Goal: Transaction & Acquisition: Purchase product/service

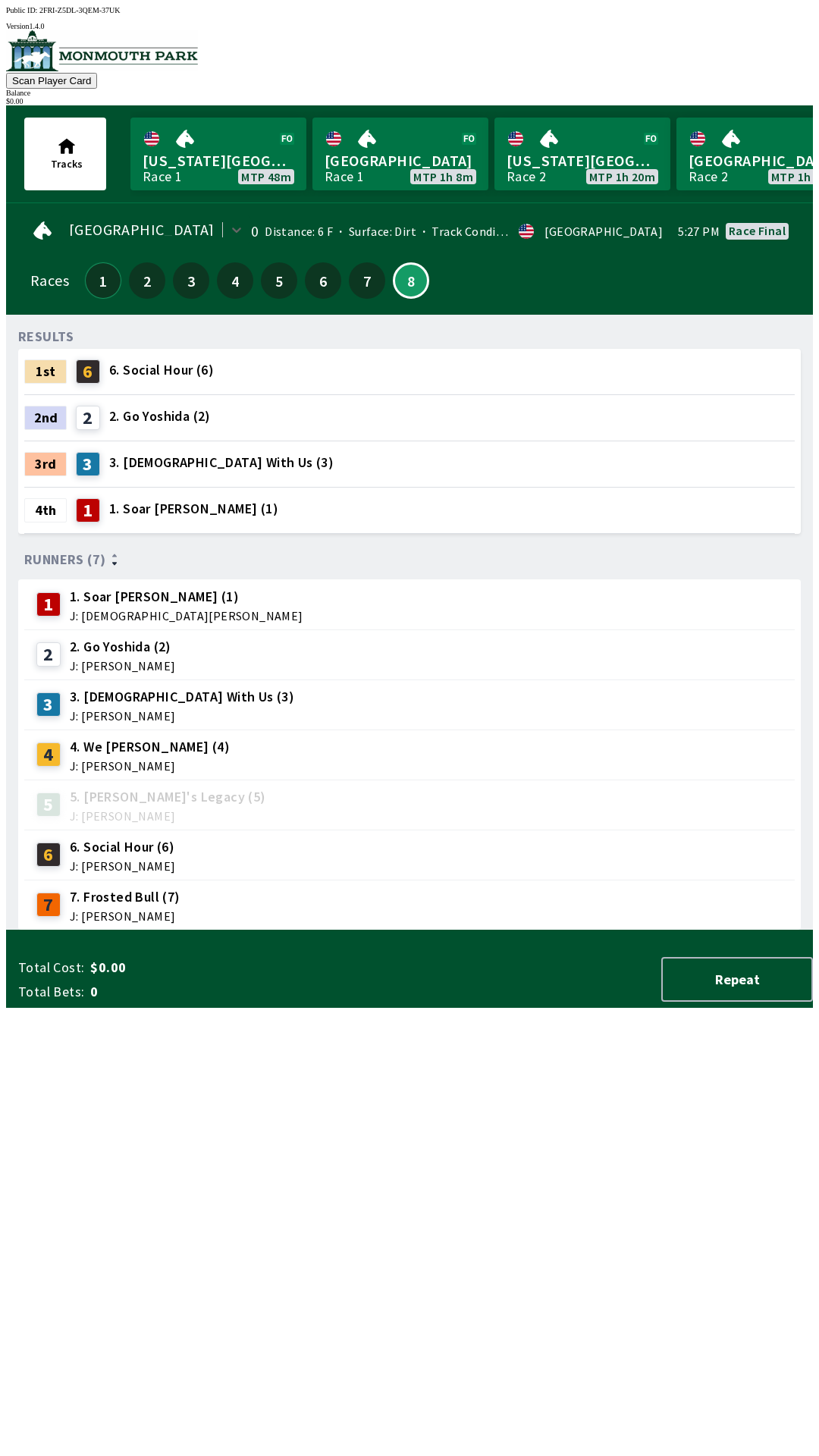
click at [97, 272] on button "1" at bounding box center [102, 280] width 36 height 36
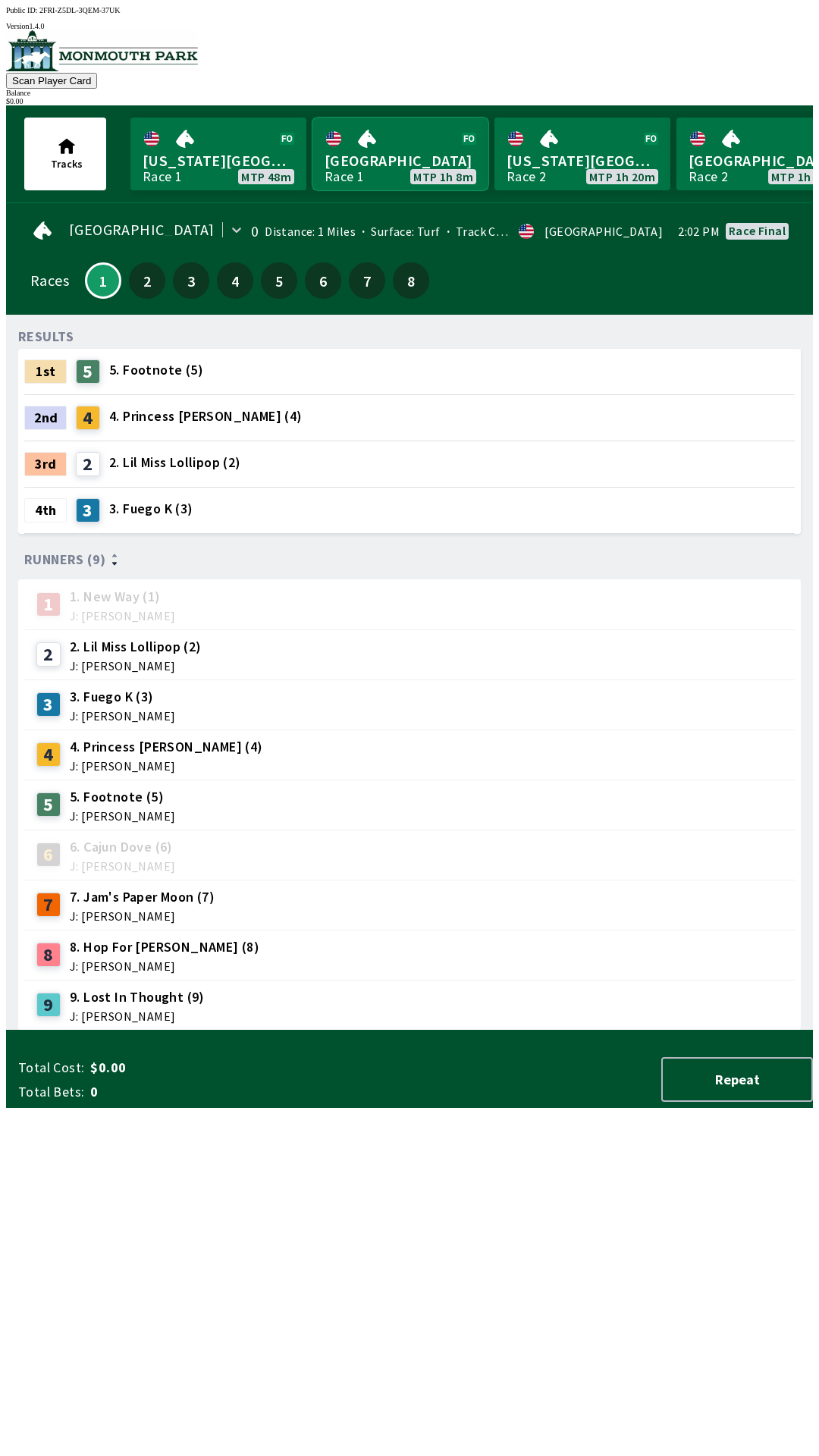
click at [395, 168] on link "[GEOGRAPHIC_DATA] Race 1 MTP 1h 8m" at bounding box center [401, 154] width 176 height 73
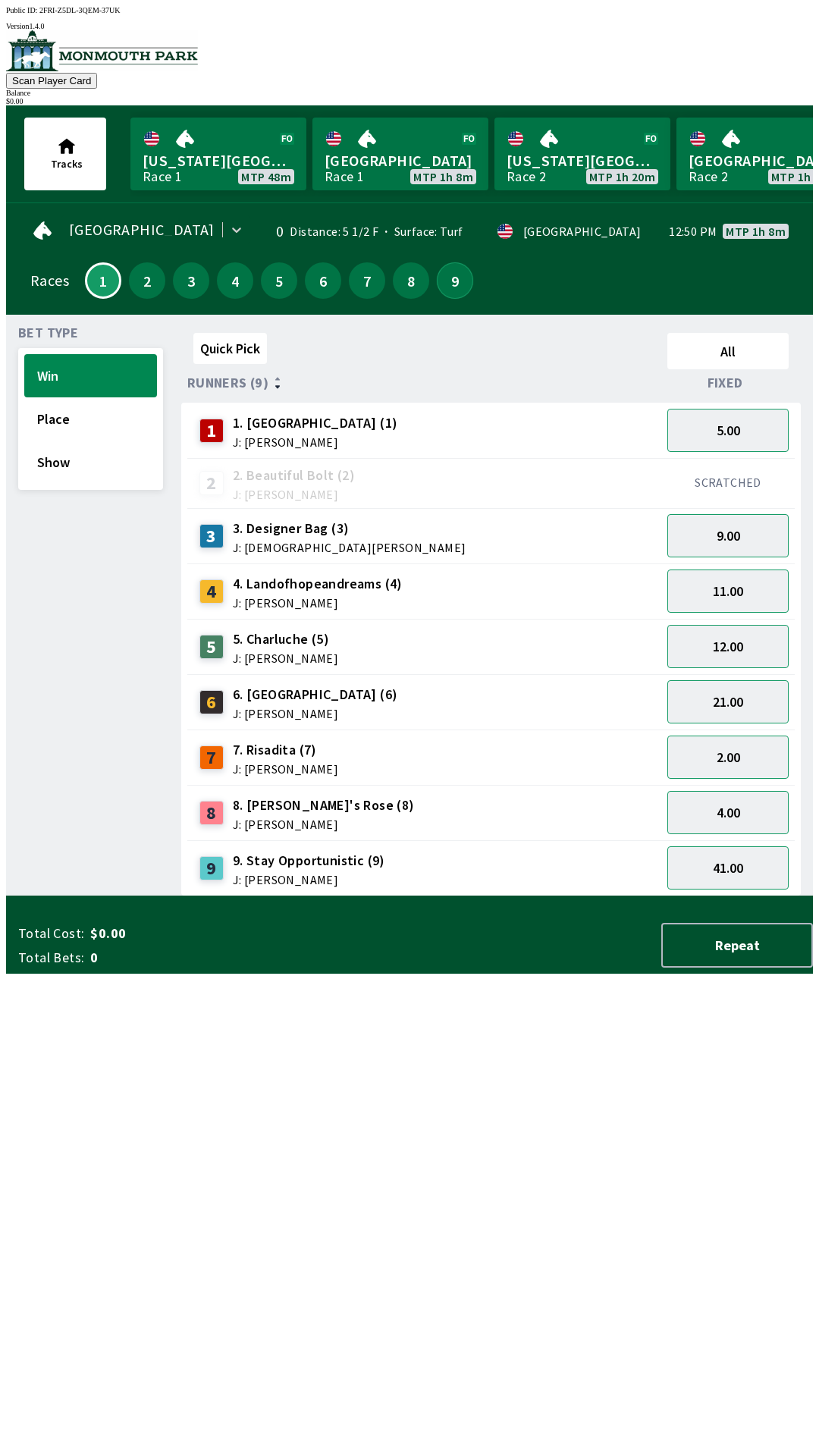
click at [452, 268] on button "9" at bounding box center [454, 280] width 36 height 36
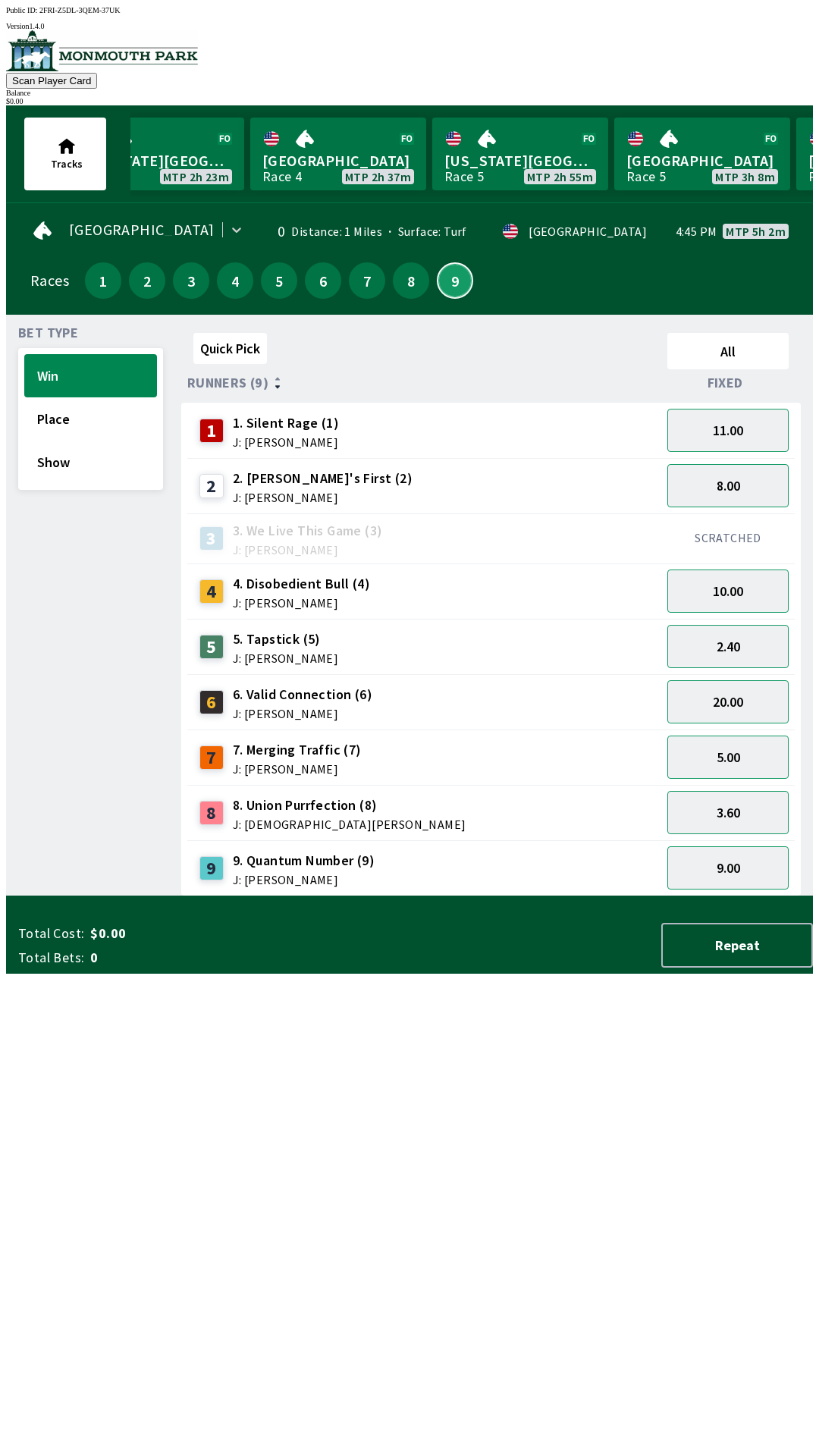
scroll to position [0, 1155]
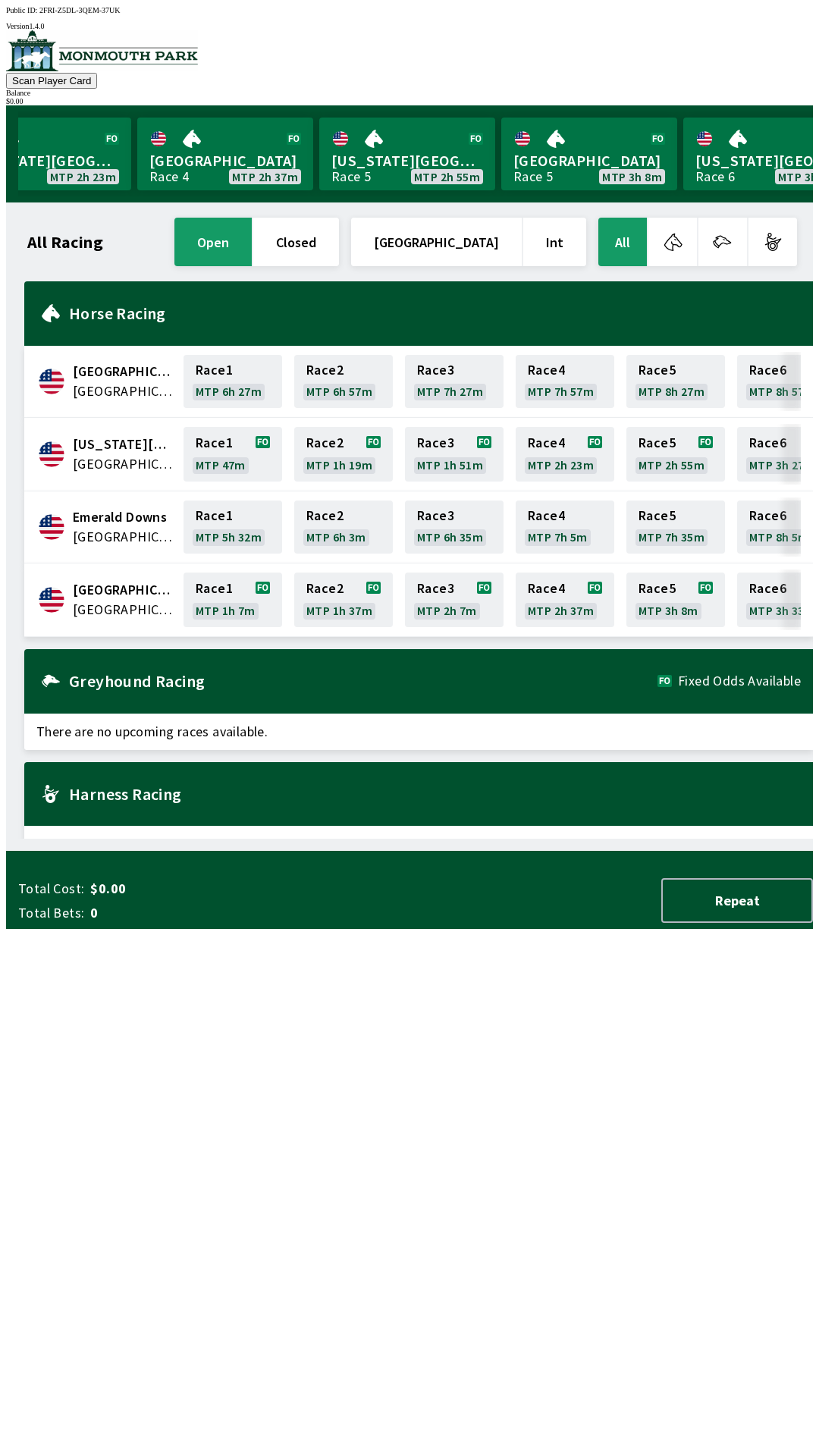
click at [723, 231] on button "button" at bounding box center [723, 242] width 49 height 49
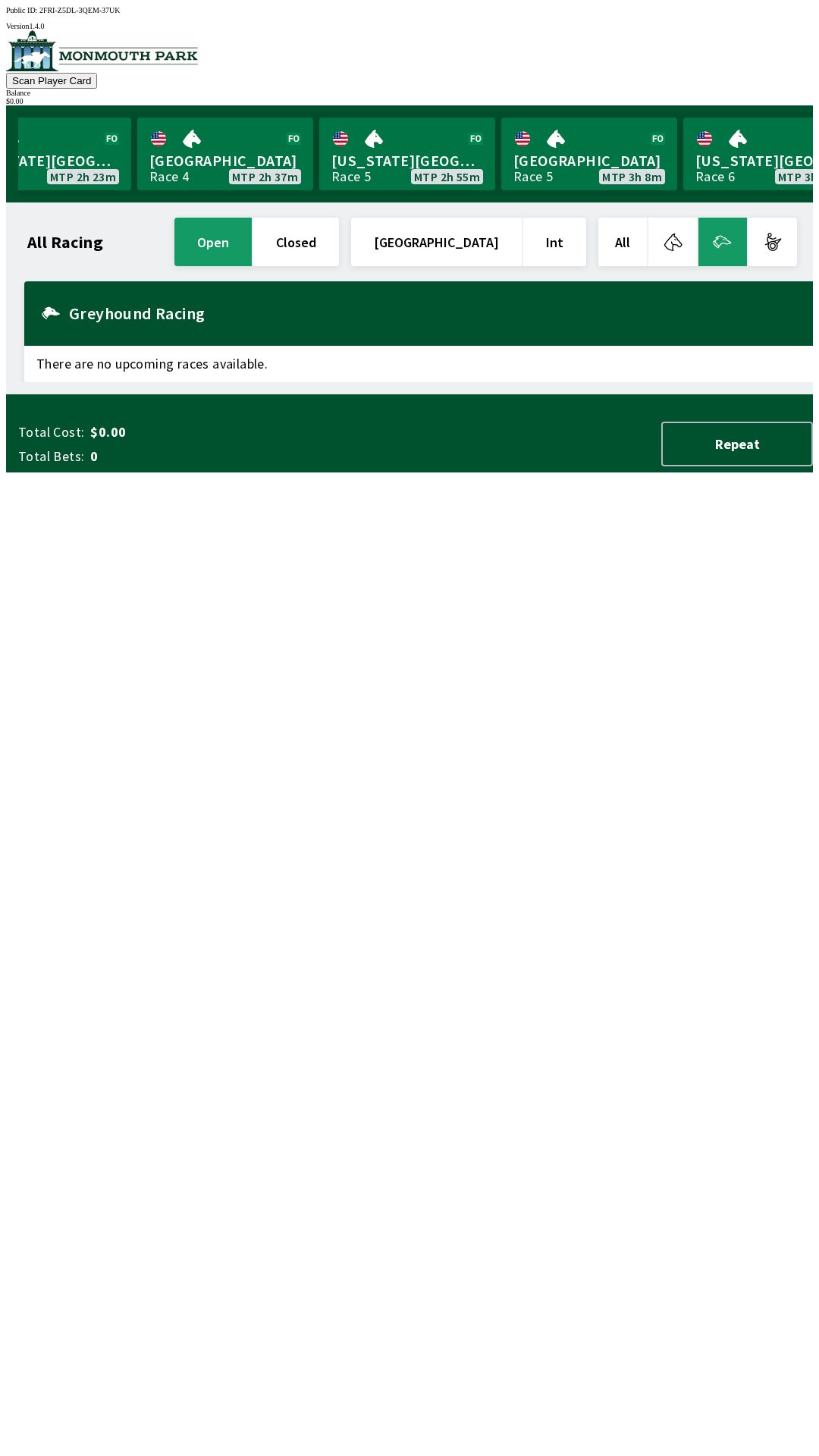
click at [780, 238] on button "button" at bounding box center [773, 242] width 49 height 49
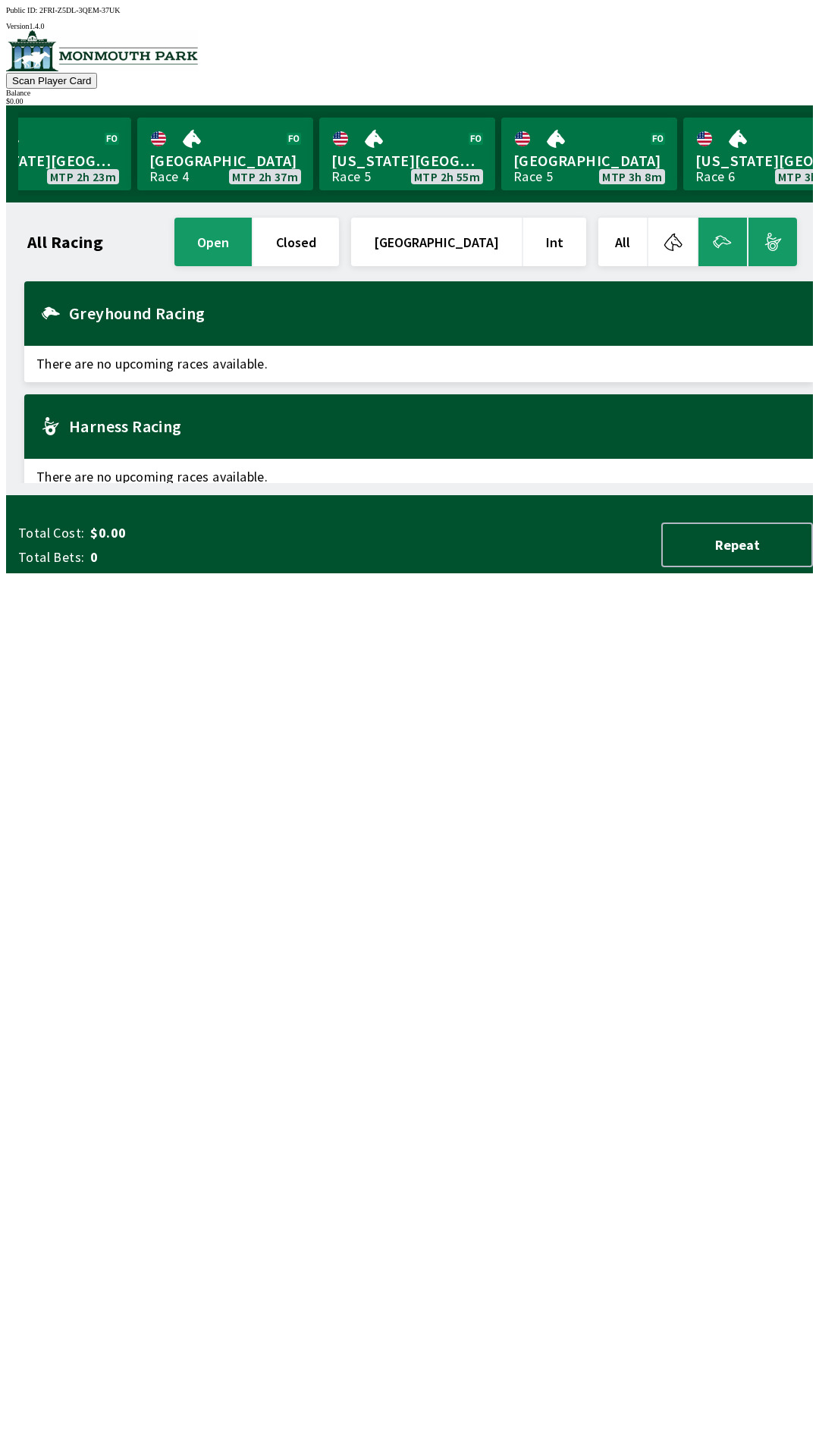
click at [569, 408] on div "Harness Racing" at bounding box center [418, 427] width 789 height 64
click at [679, 226] on button "button" at bounding box center [673, 242] width 49 height 49
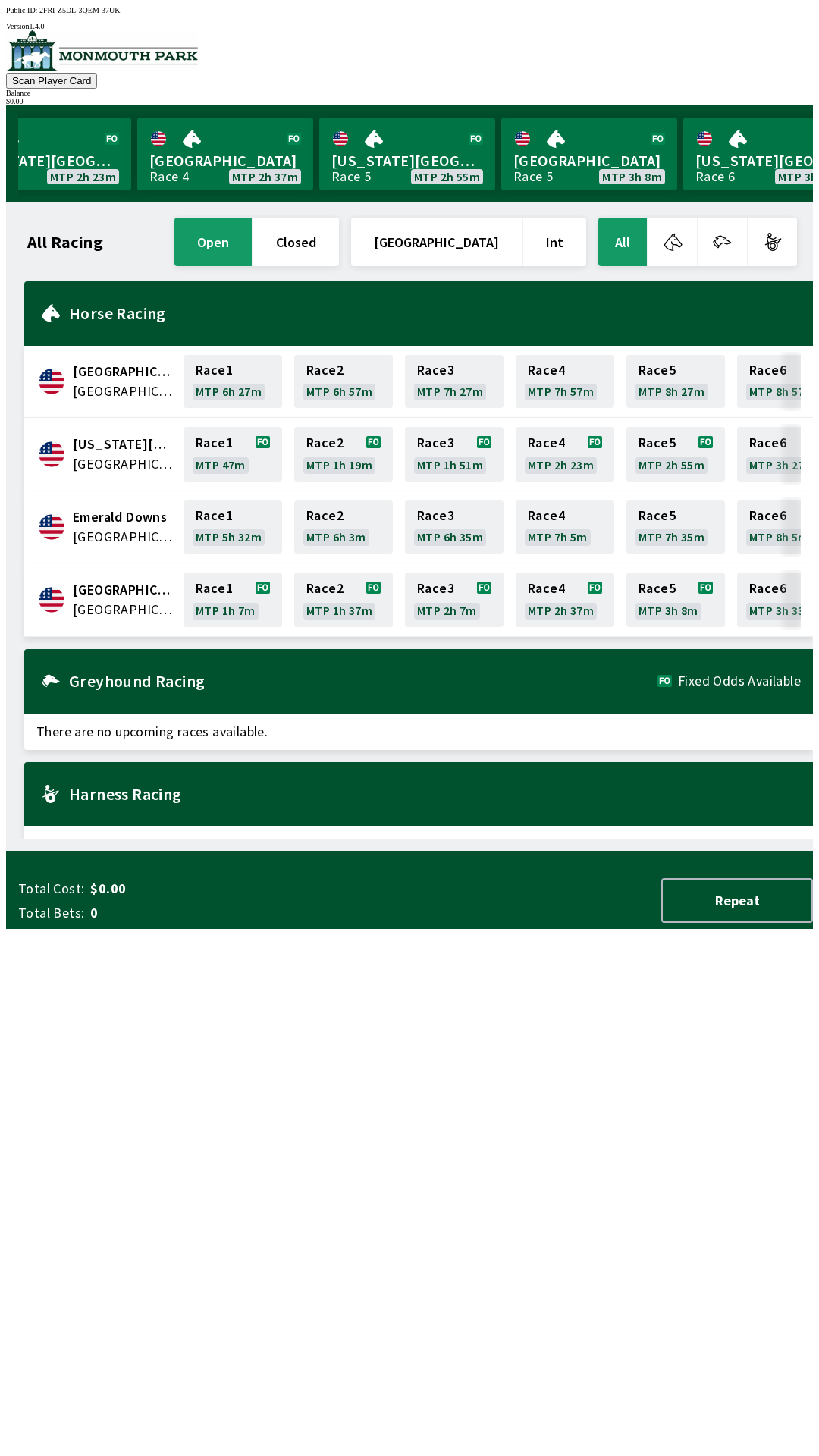
click at [680, 231] on button "button" at bounding box center [673, 242] width 49 height 49
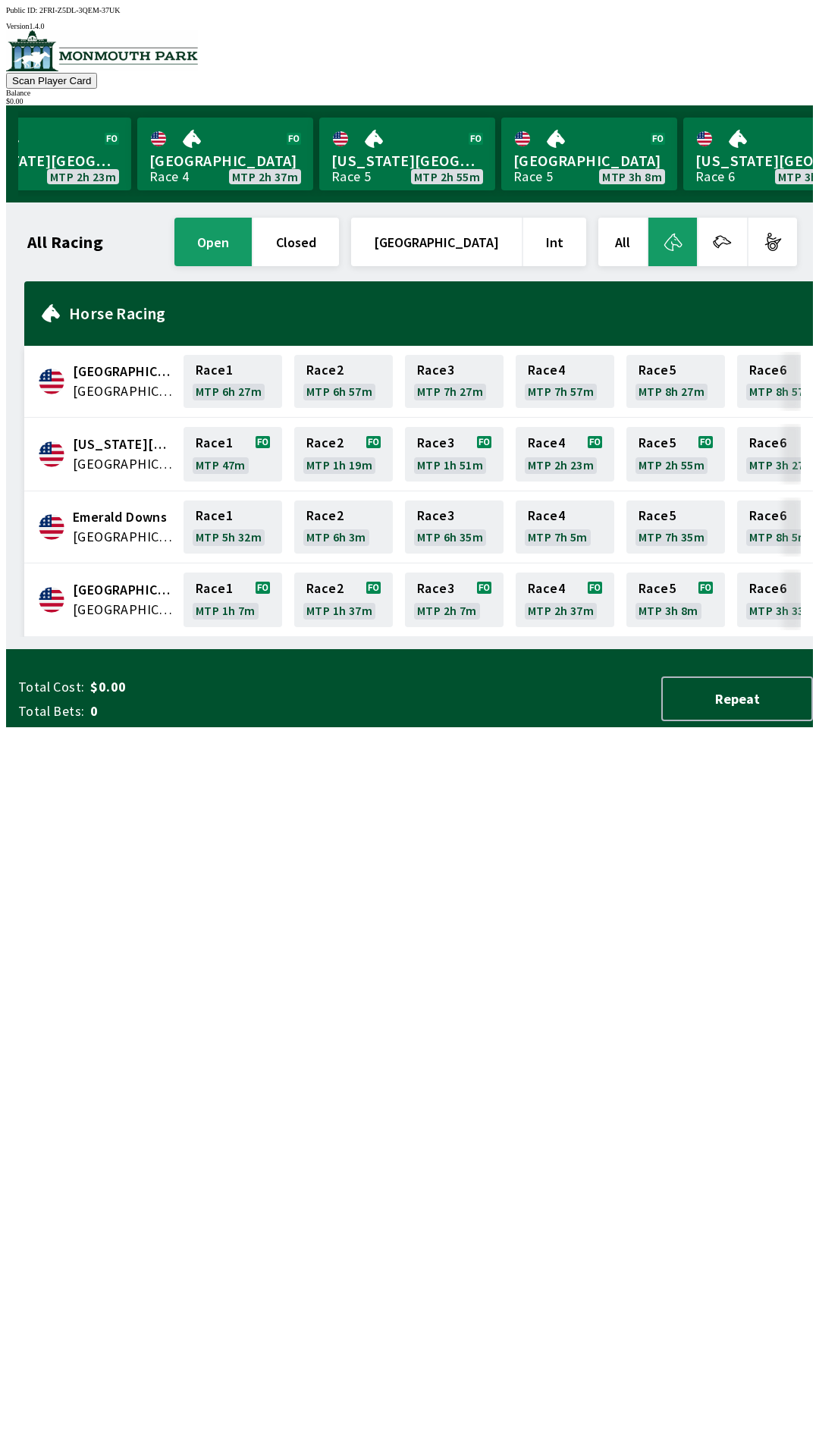
click at [633, 233] on button "All" at bounding box center [623, 242] width 49 height 49
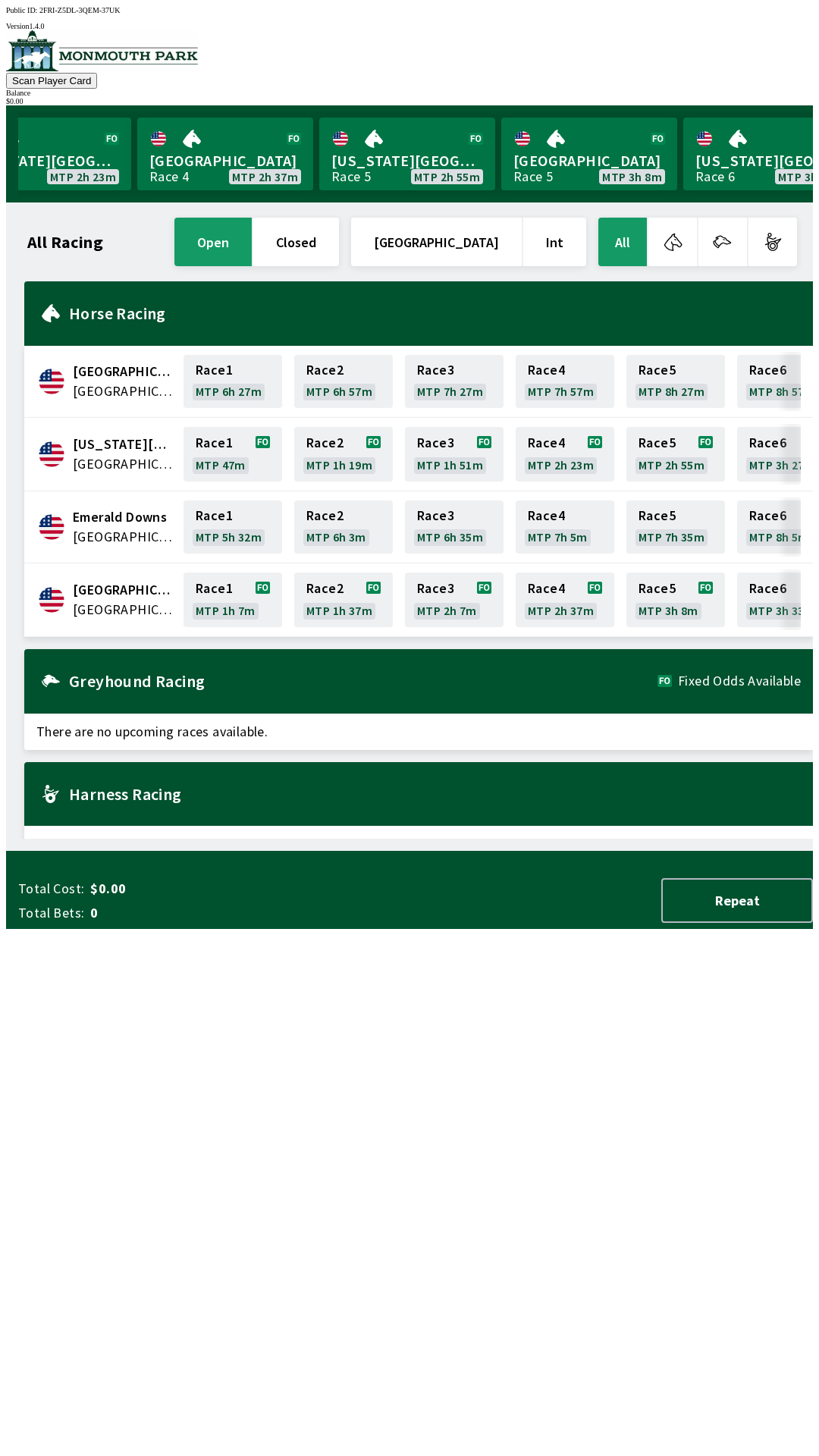
click at [647, 234] on button "All" at bounding box center [623, 242] width 49 height 49
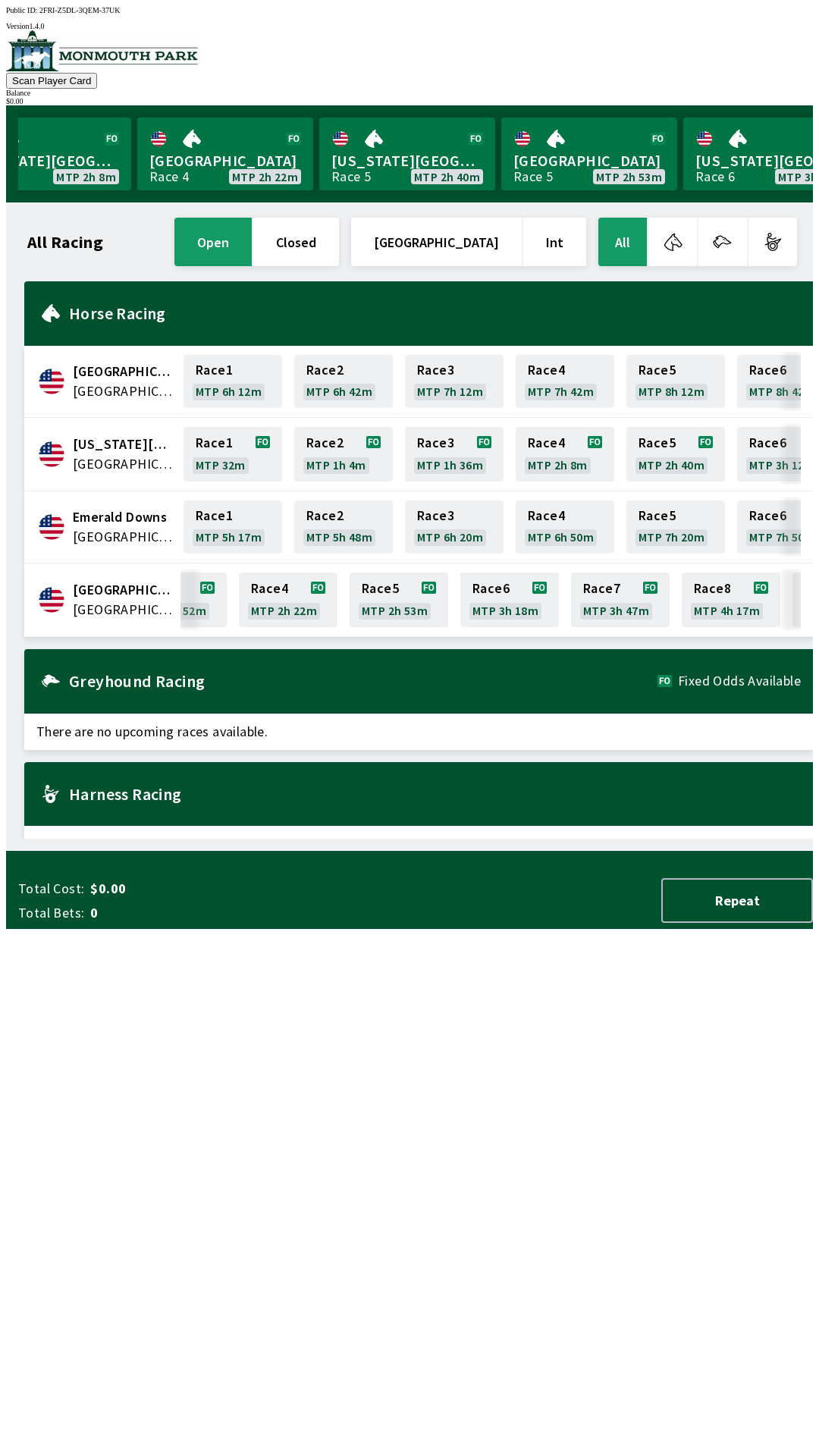
scroll to position [0, 312]
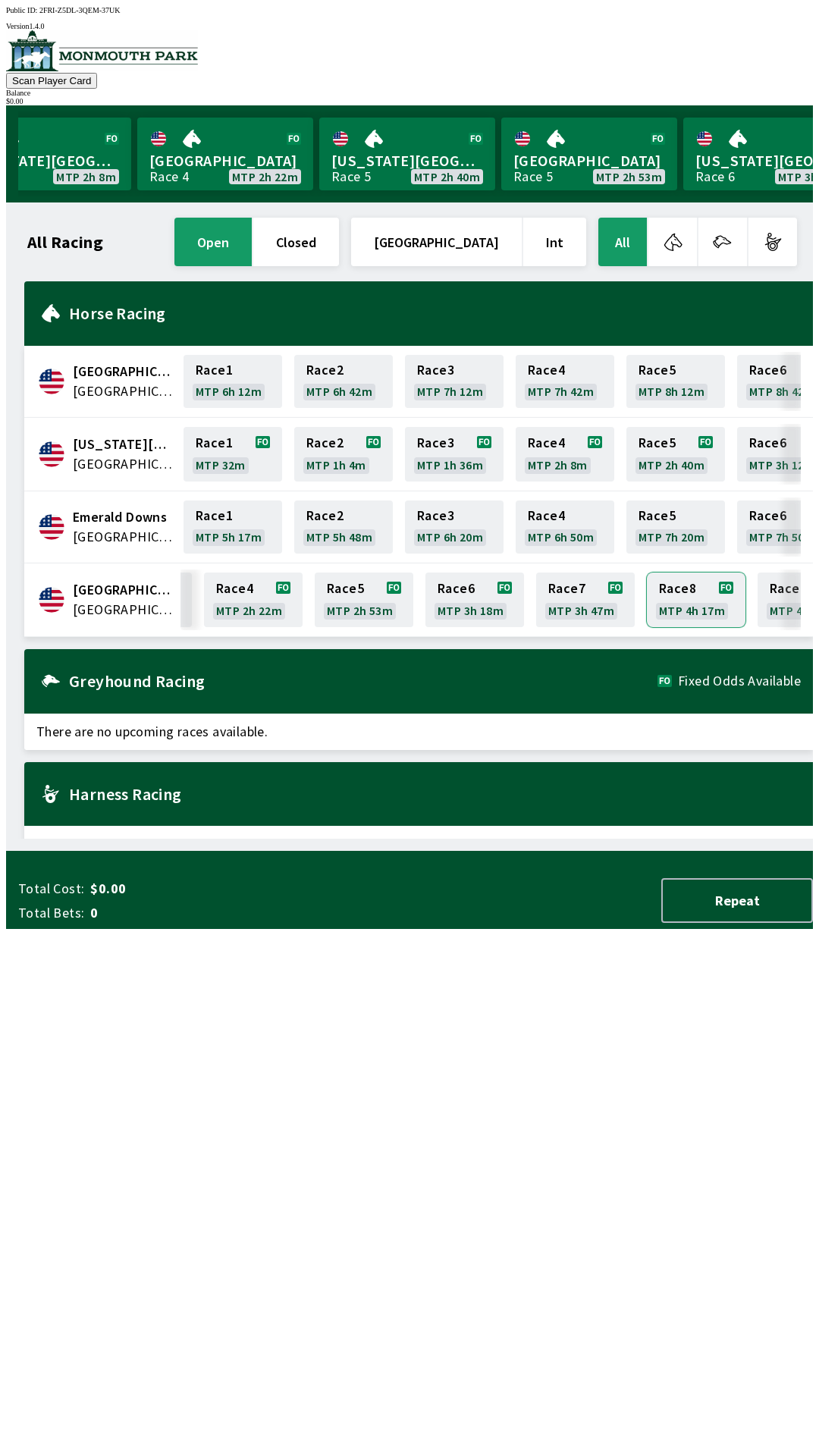
click at [685, 587] on link "Race 8 MTP 4h 17m" at bounding box center [696, 600] width 98 height 55
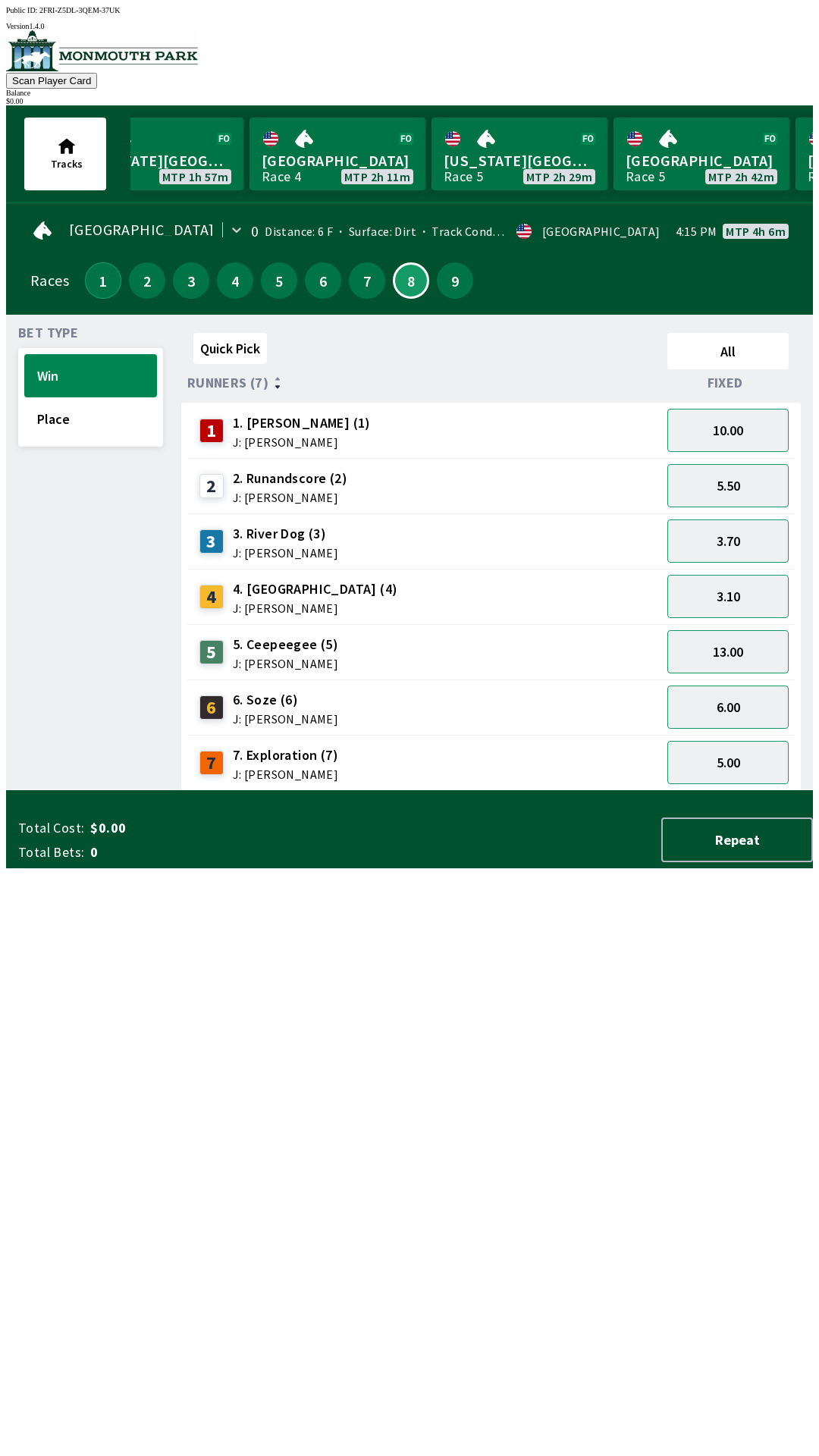
click at [93, 281] on button "1" at bounding box center [102, 280] width 36 height 36
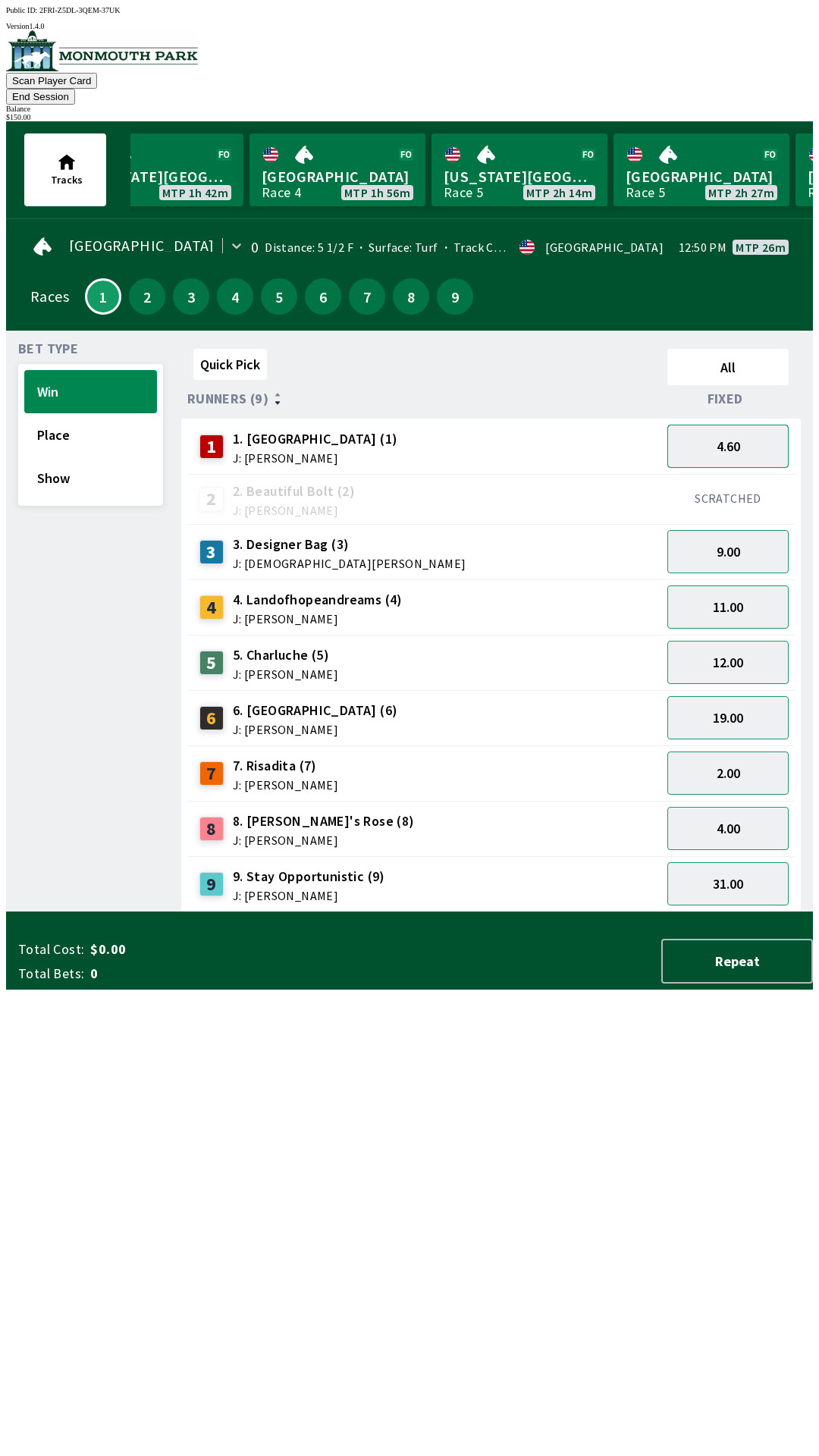
click at [749, 429] on button "4.60" at bounding box center [728, 446] width 122 height 43
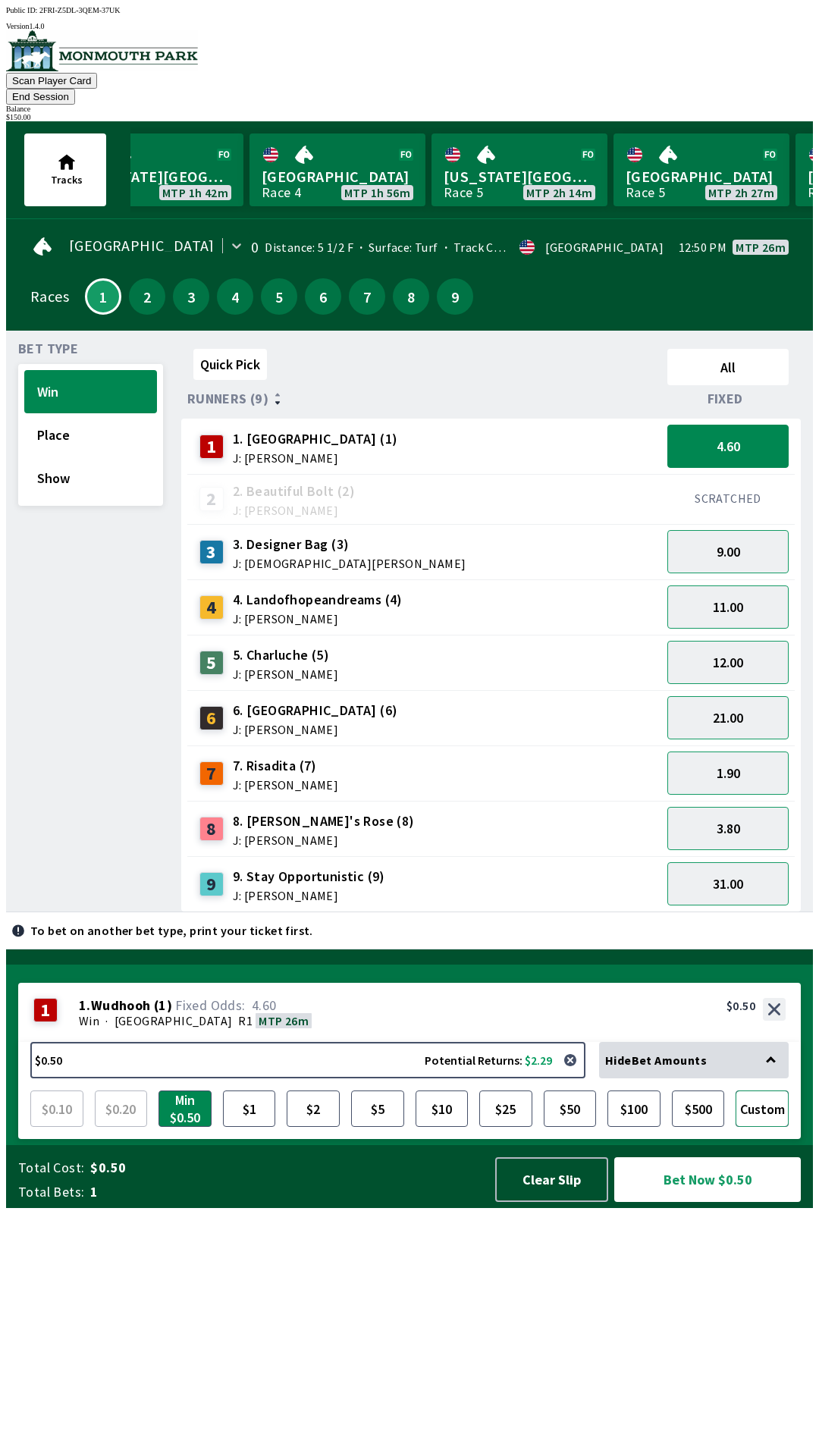
click at [771, 1127] on button "Custom" at bounding box center [762, 1108] width 53 height 36
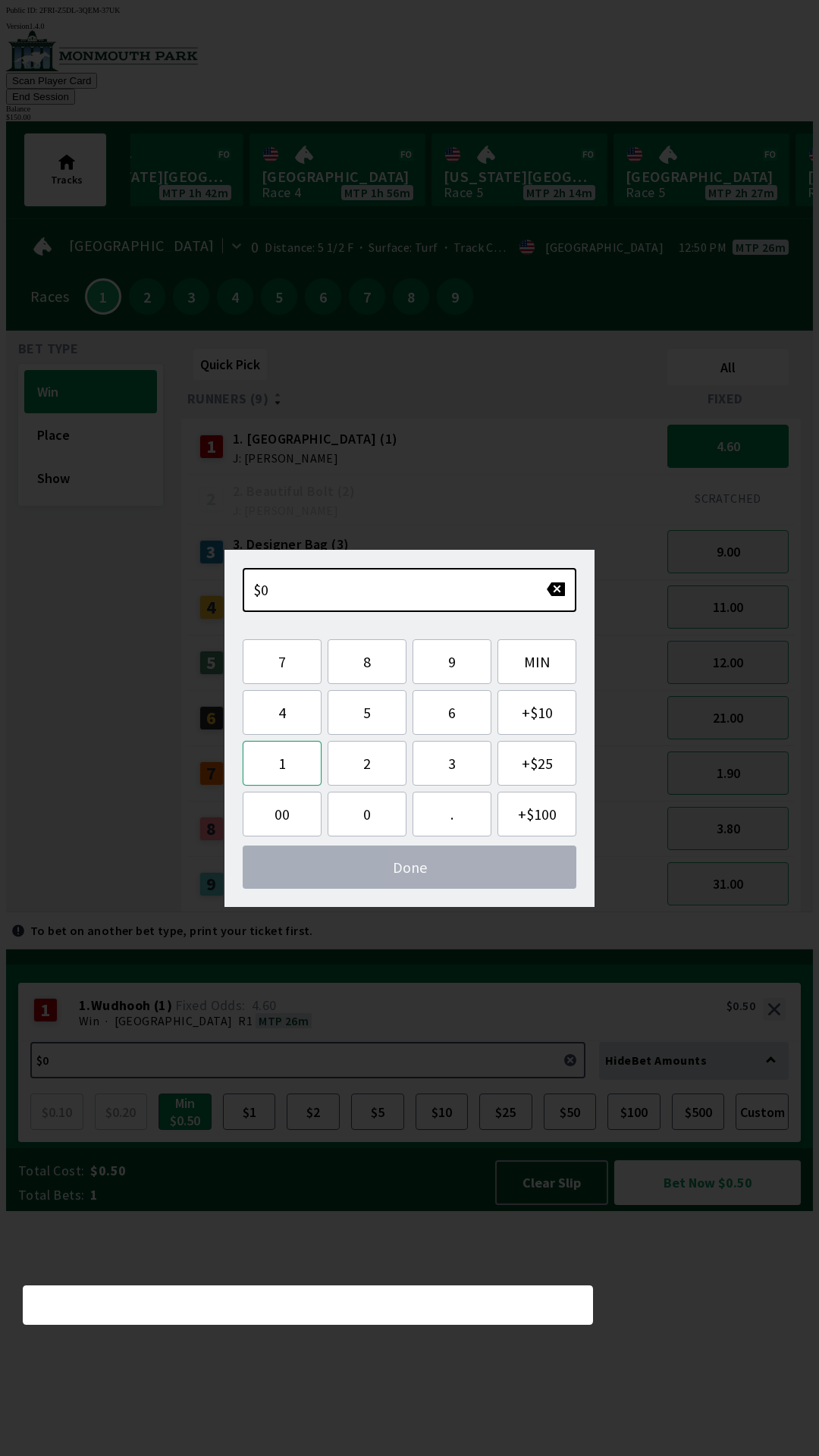
click at [291, 766] on button "1" at bounding box center [282, 763] width 79 height 45
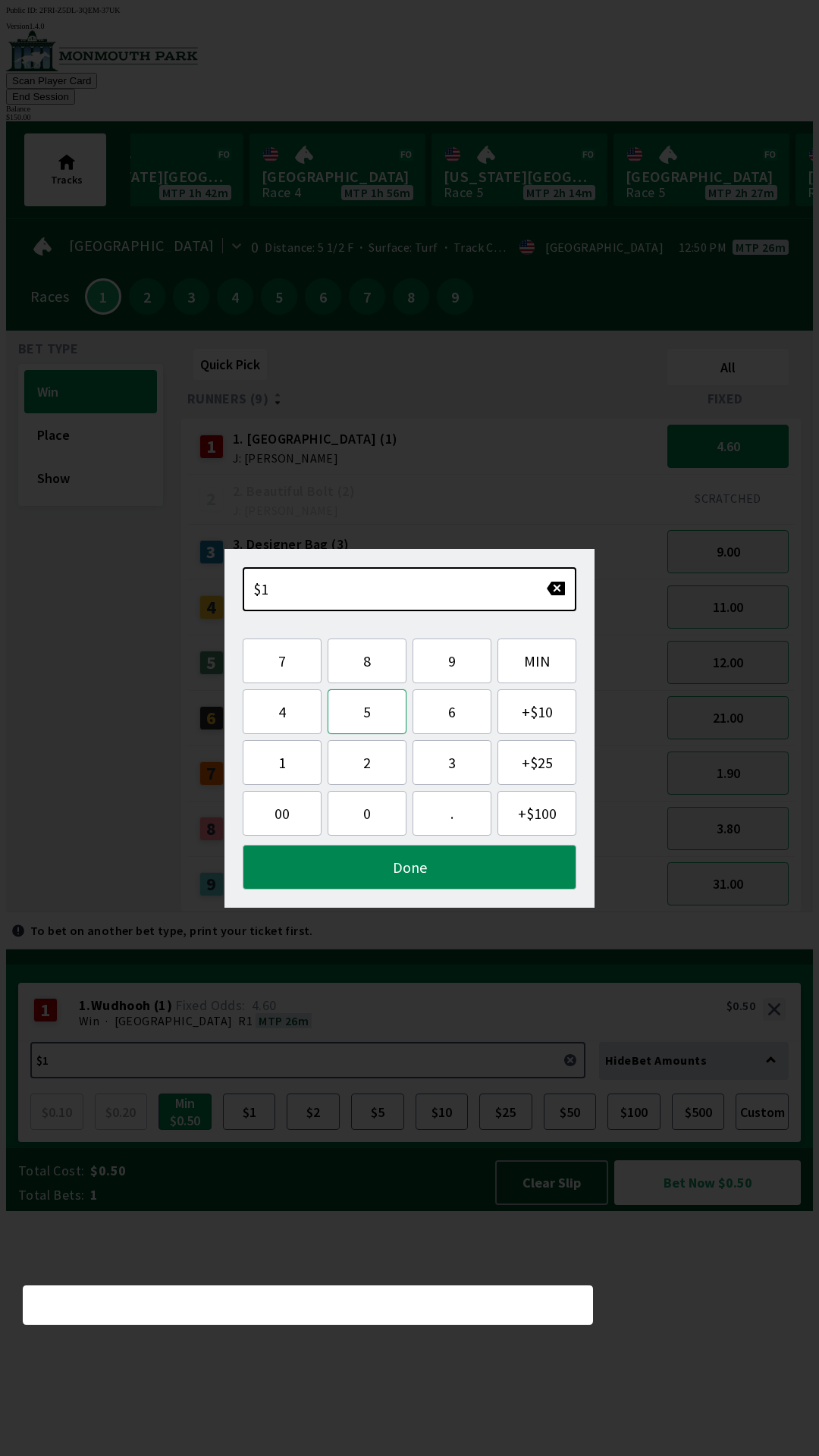
click at [369, 710] on button "5" at bounding box center [367, 711] width 79 height 45
click at [380, 821] on button "0" at bounding box center [367, 814] width 79 height 45
click at [457, 828] on button "." at bounding box center [451, 814] width 79 height 45
click at [426, 868] on button "Done" at bounding box center [410, 867] width 333 height 45
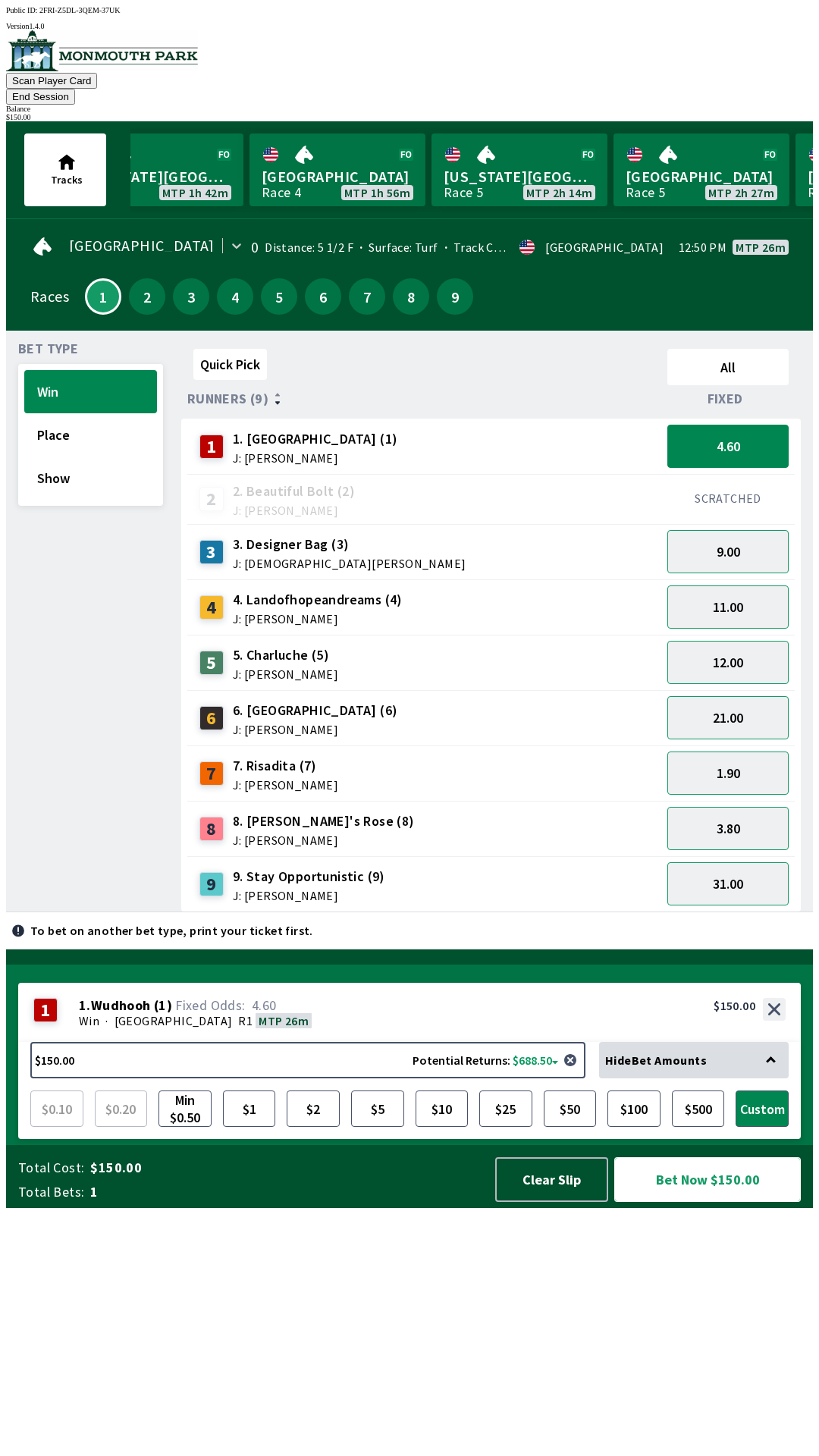
click at [700, 1202] on button "Bet Now $150.00" at bounding box center [707, 1179] width 186 height 45
